Goal: Information Seeking & Learning: Compare options

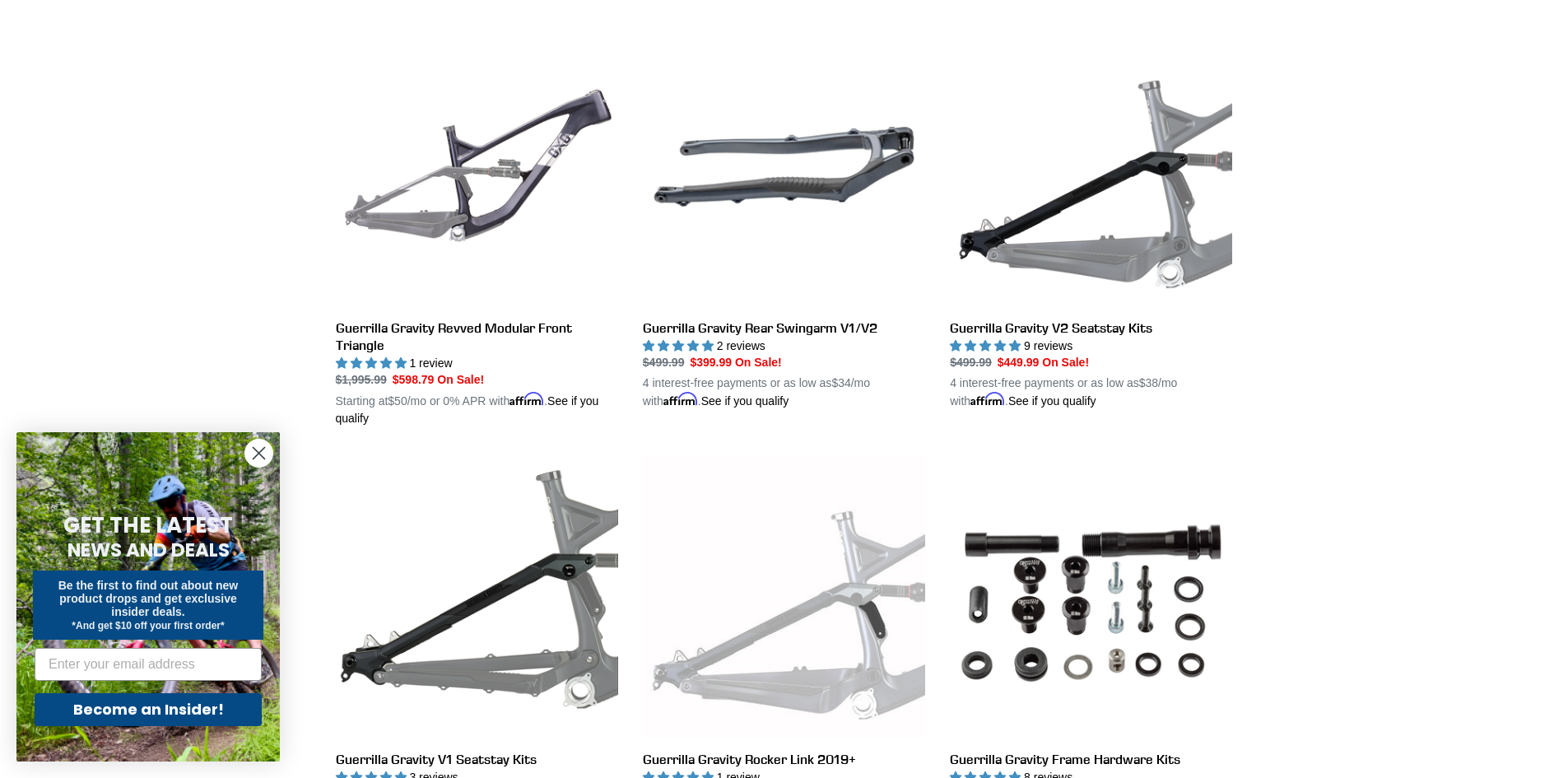
scroll to position [329, 0]
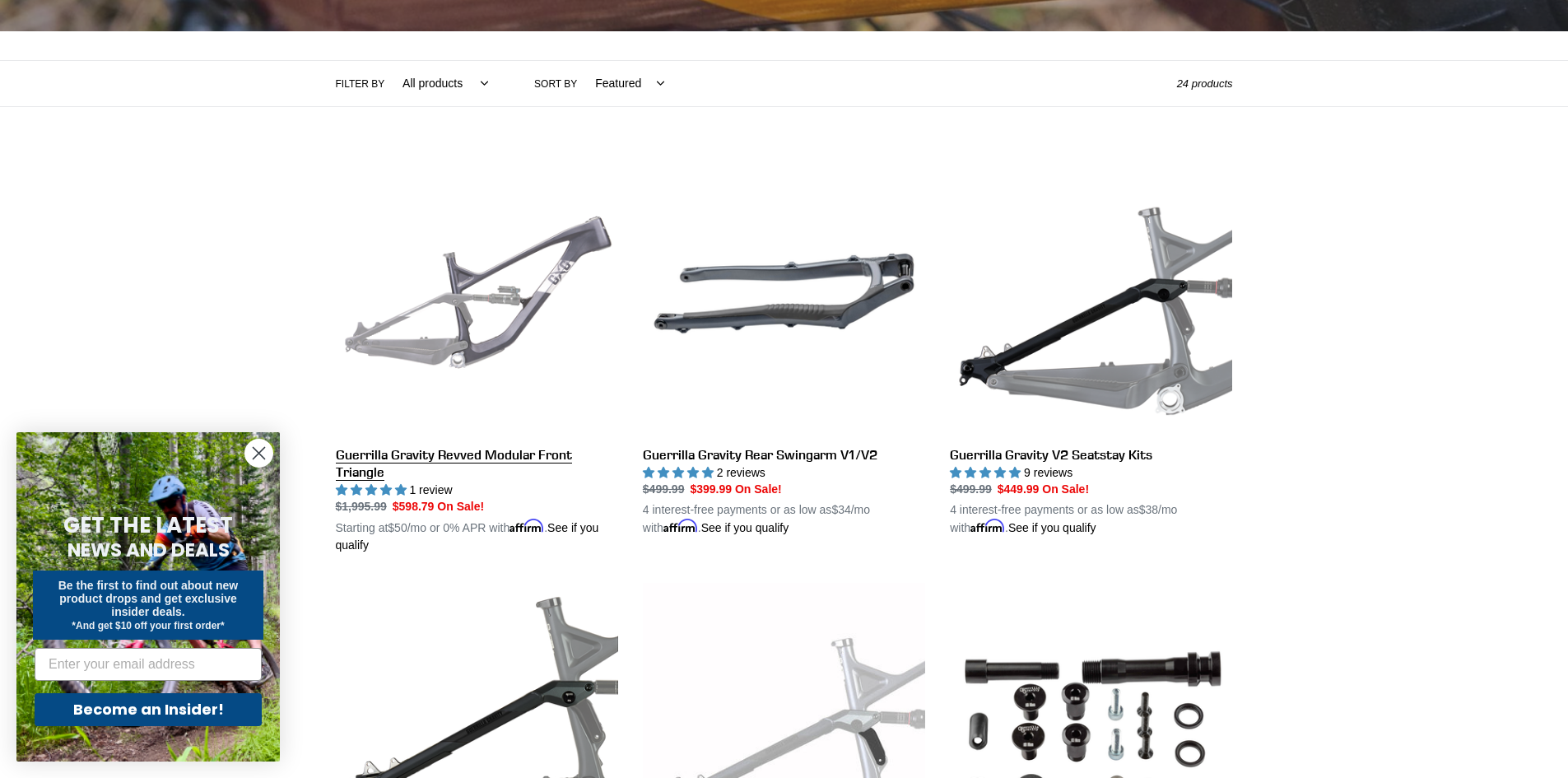
click at [519, 260] on link "Guerrilla Gravity Revved Modular Front Triangle" at bounding box center [477, 353] width 282 height 402
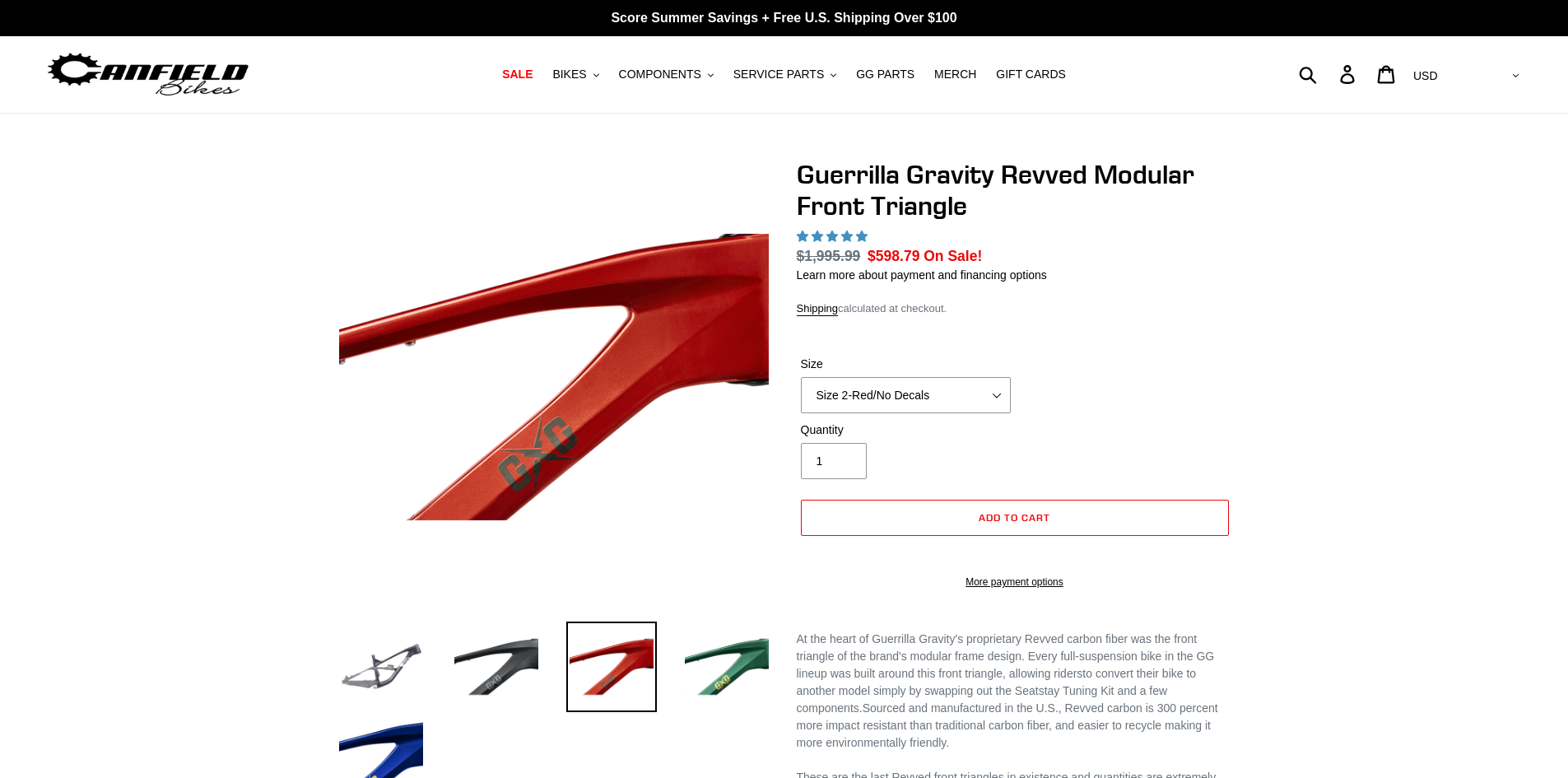
select select "highest-rating"
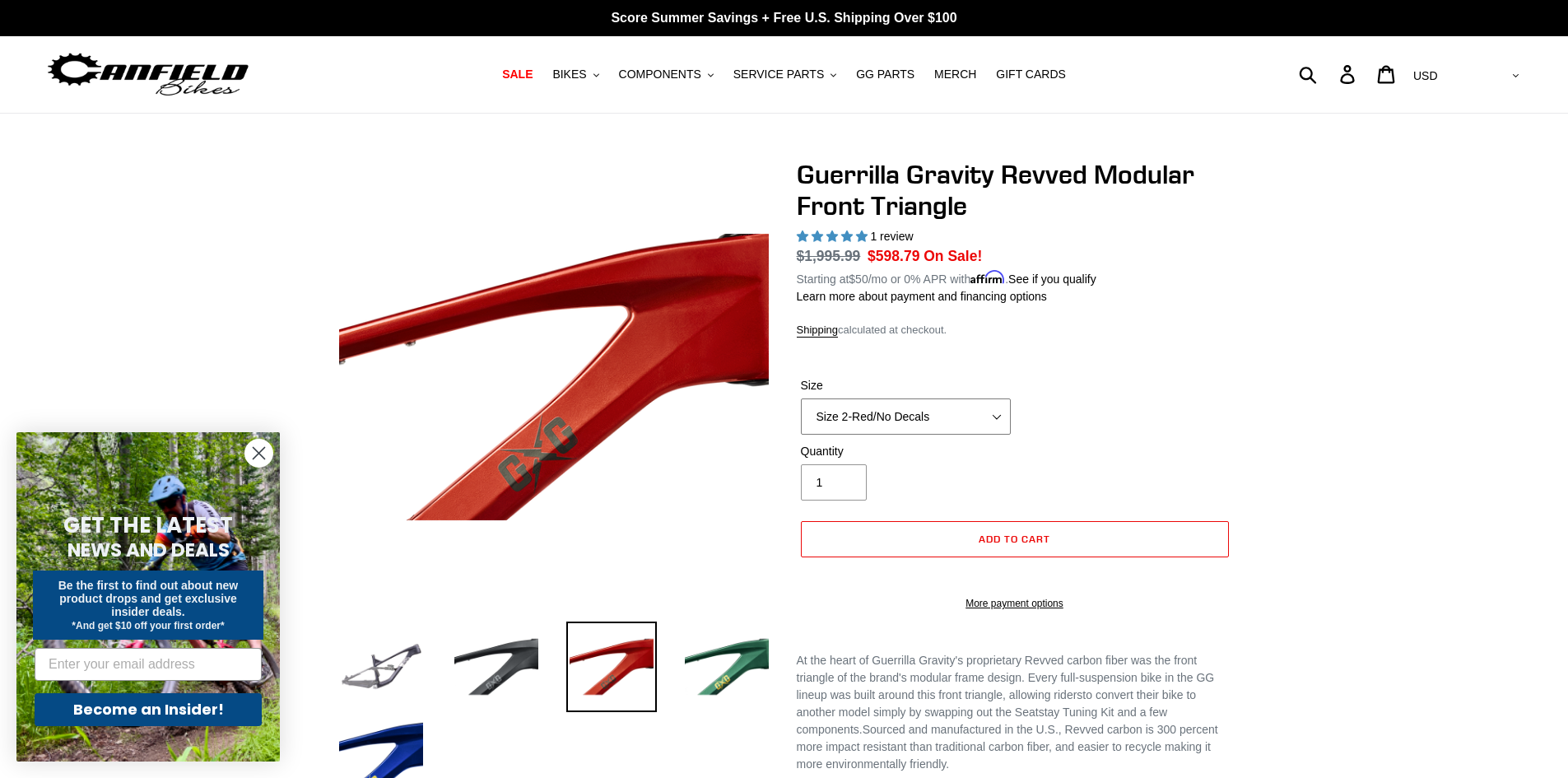
click at [960, 393] on div "Size Size 2-Gloss Black/No Decals Size 2-Black/Red Decals Size 2-Black/Silver D…" at bounding box center [906, 406] width 218 height 57
click at [1271, 358] on div "Previous slide" at bounding box center [784, 648] width 988 height 977
click at [587, 65] on button "BIKES .cls-1{fill:#231f20}" at bounding box center [575, 75] width 63 height 22
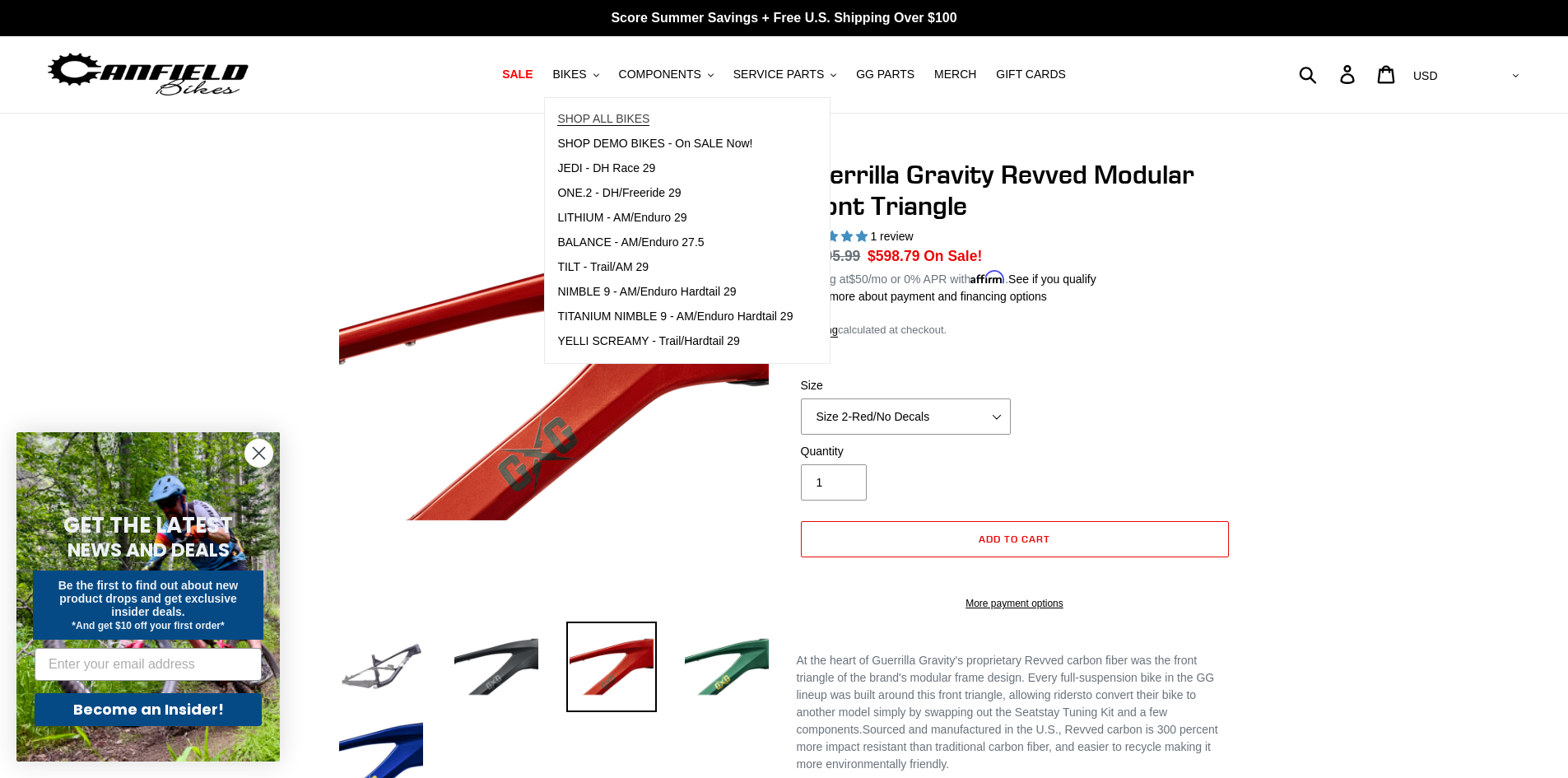
click at [646, 112] on span "SHOP ALL BIKES" at bounding box center [603, 119] width 93 height 14
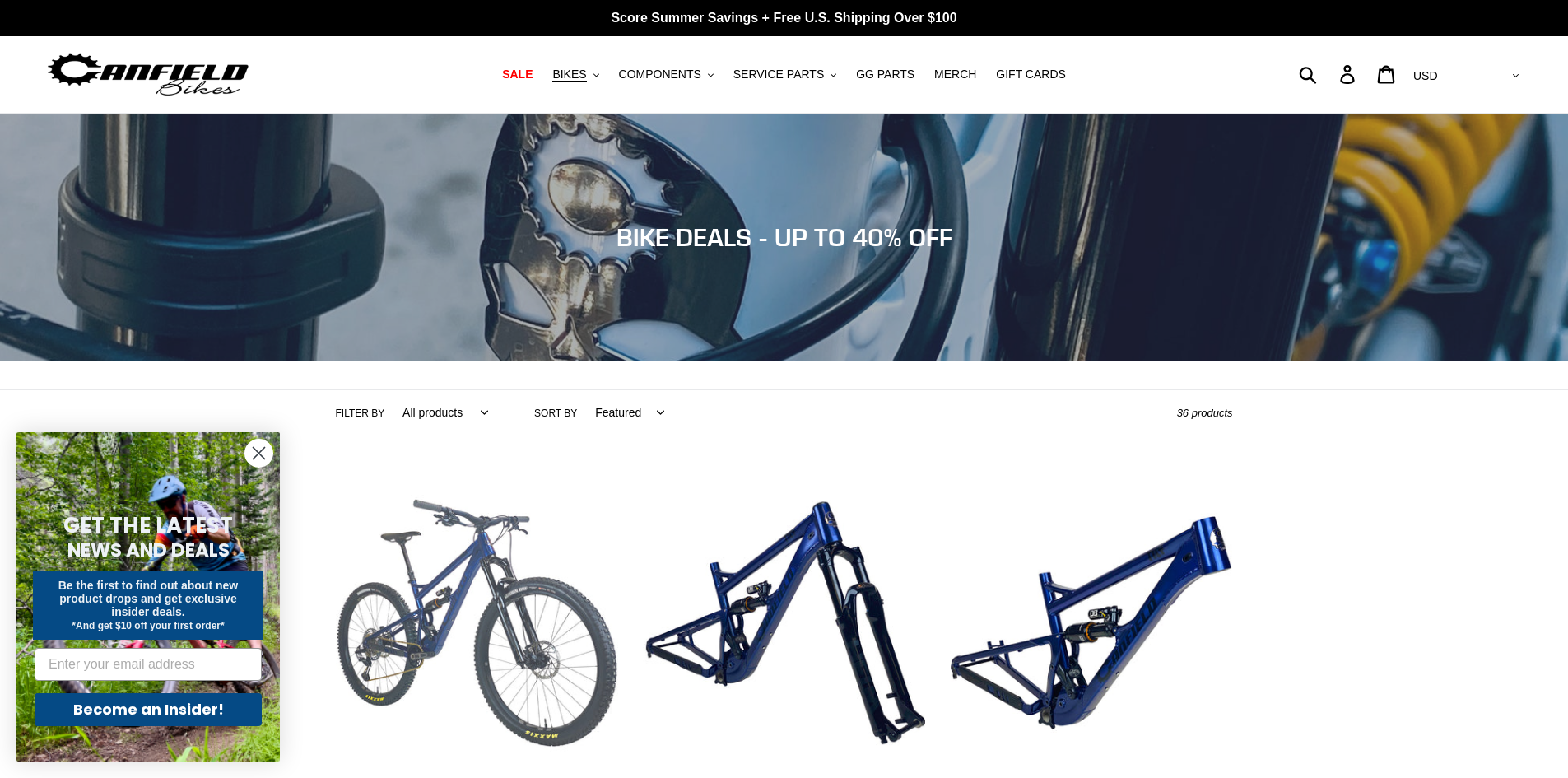
click at [465, 603] on link "TILT - Complete Bike" at bounding box center [477, 674] width 282 height 385
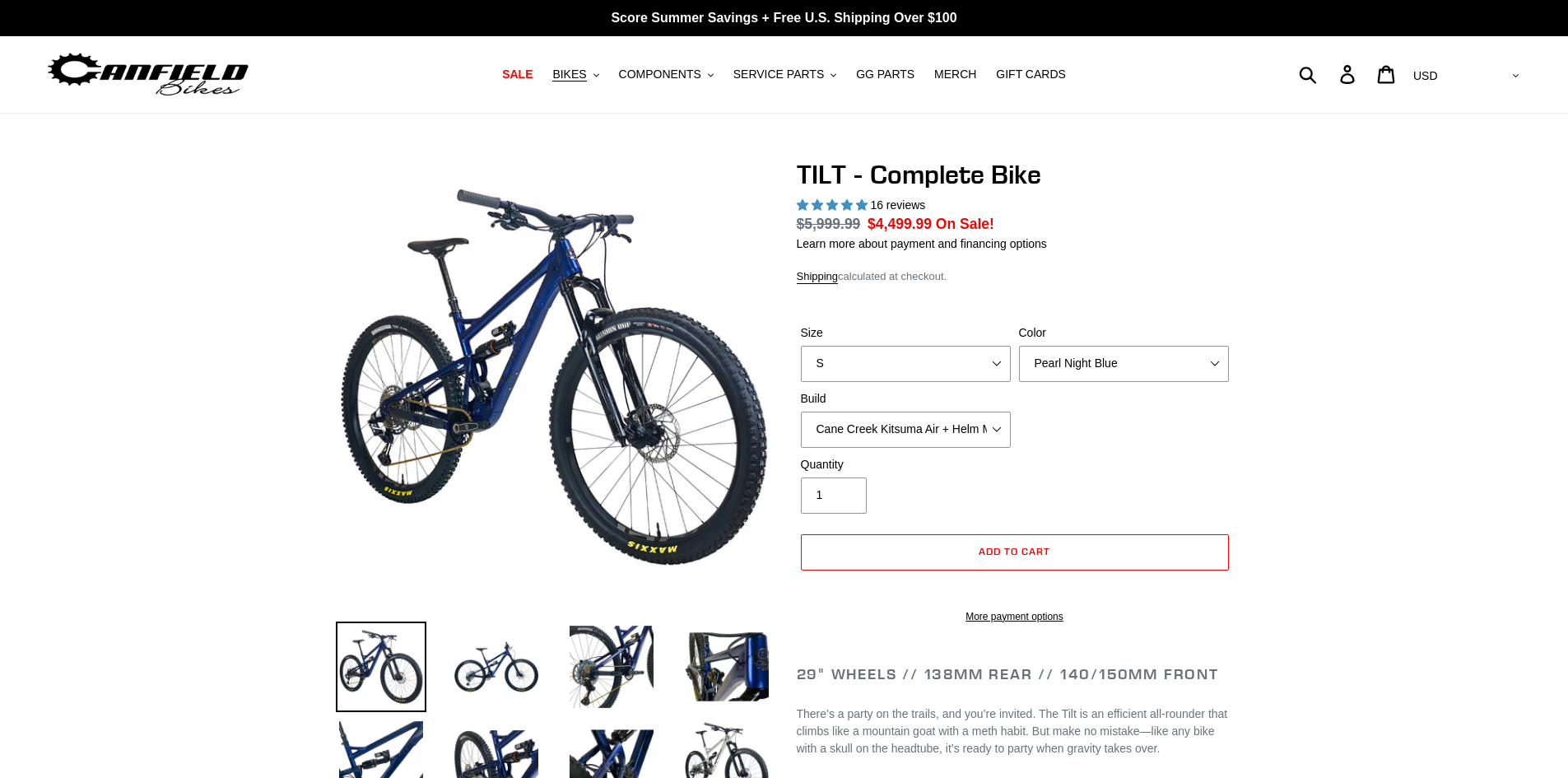
select select "highest-rating"
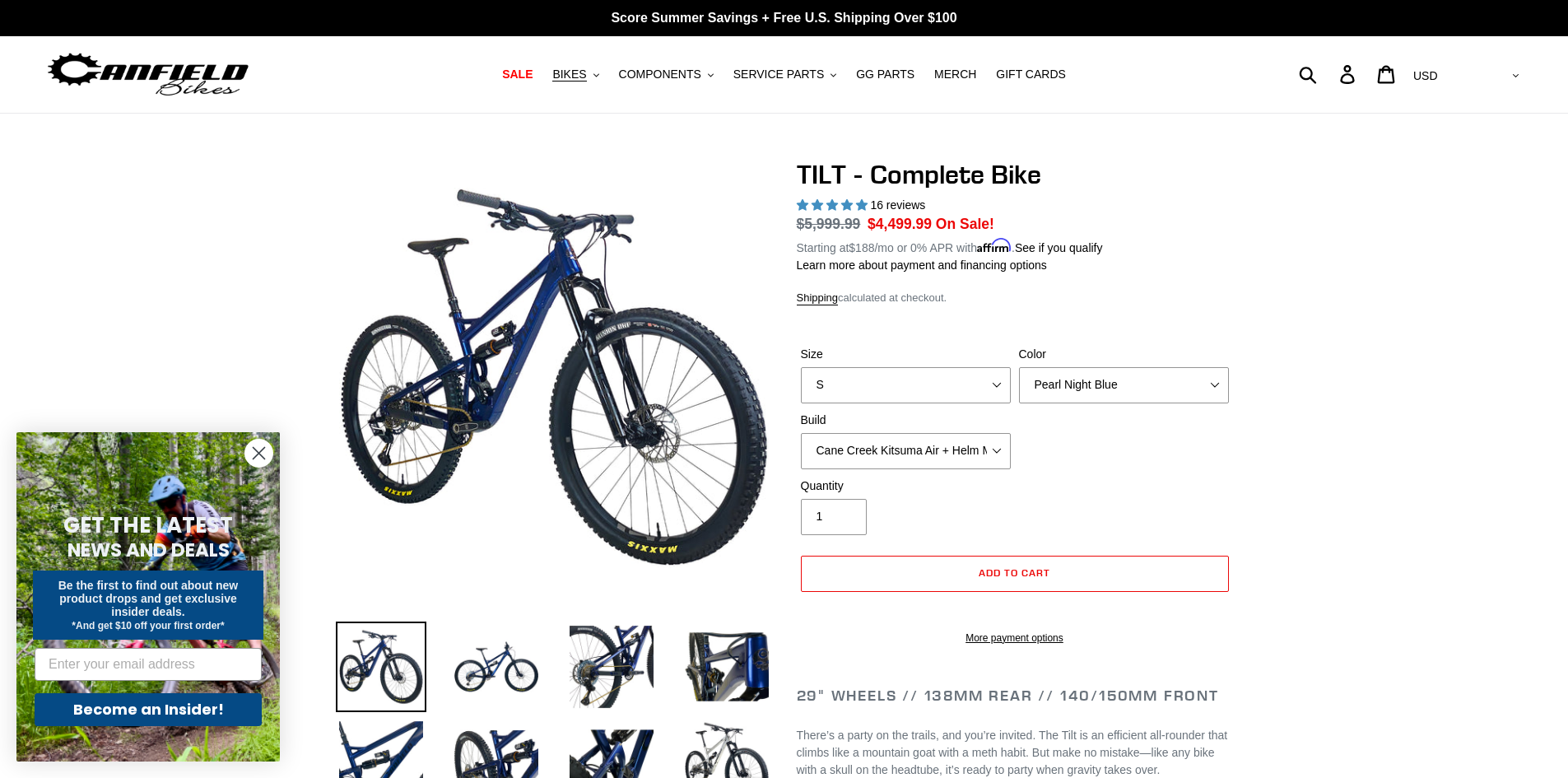
click at [534, 304] on img at bounding box center [604, 570] width 1686 height 1685
click at [509, 686] on img at bounding box center [496, 667] width 91 height 91
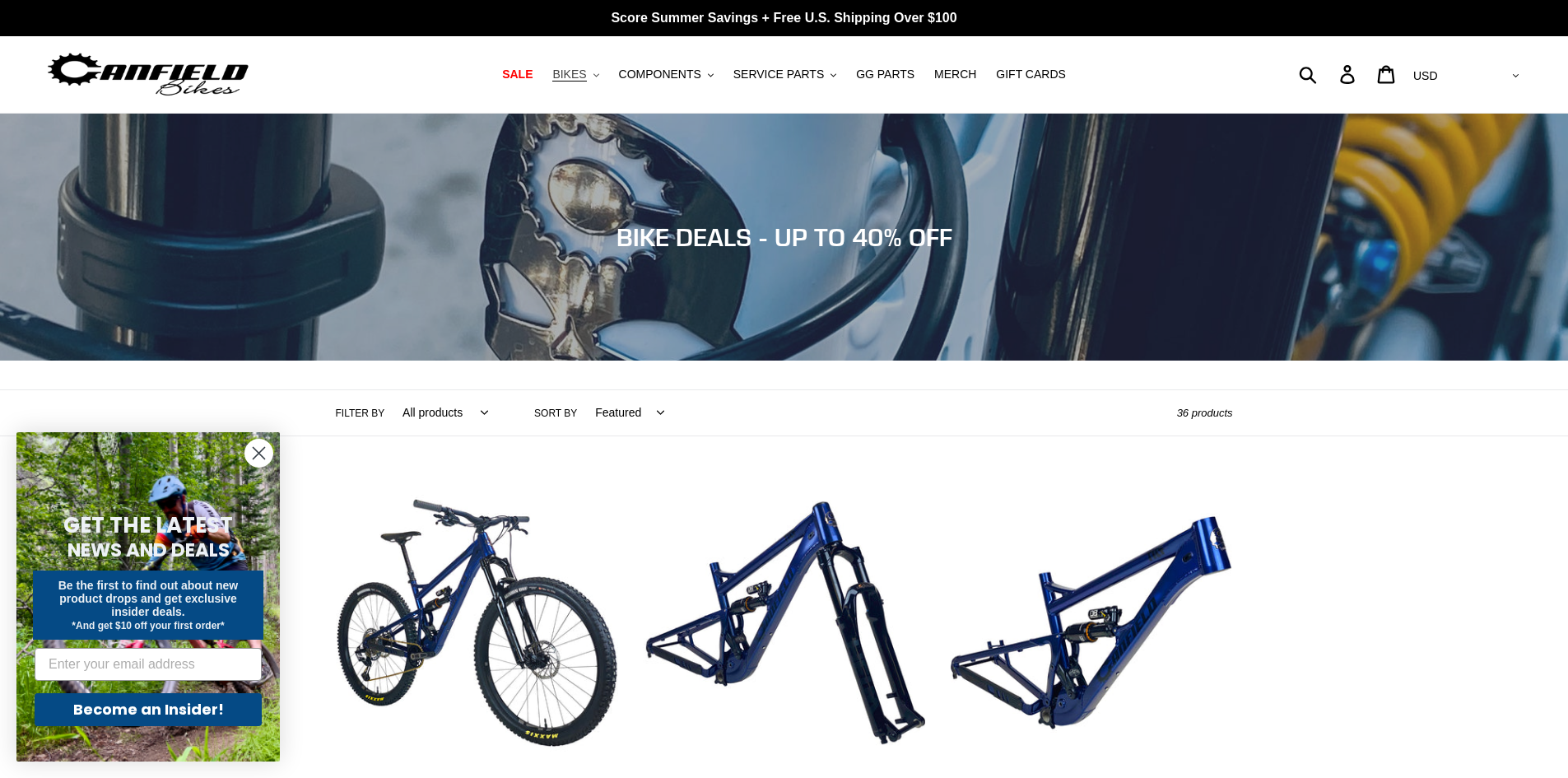
click at [586, 76] on span "BIKES" at bounding box center [570, 75] width 34 height 14
